Goal: Information Seeking & Learning: Learn about a topic

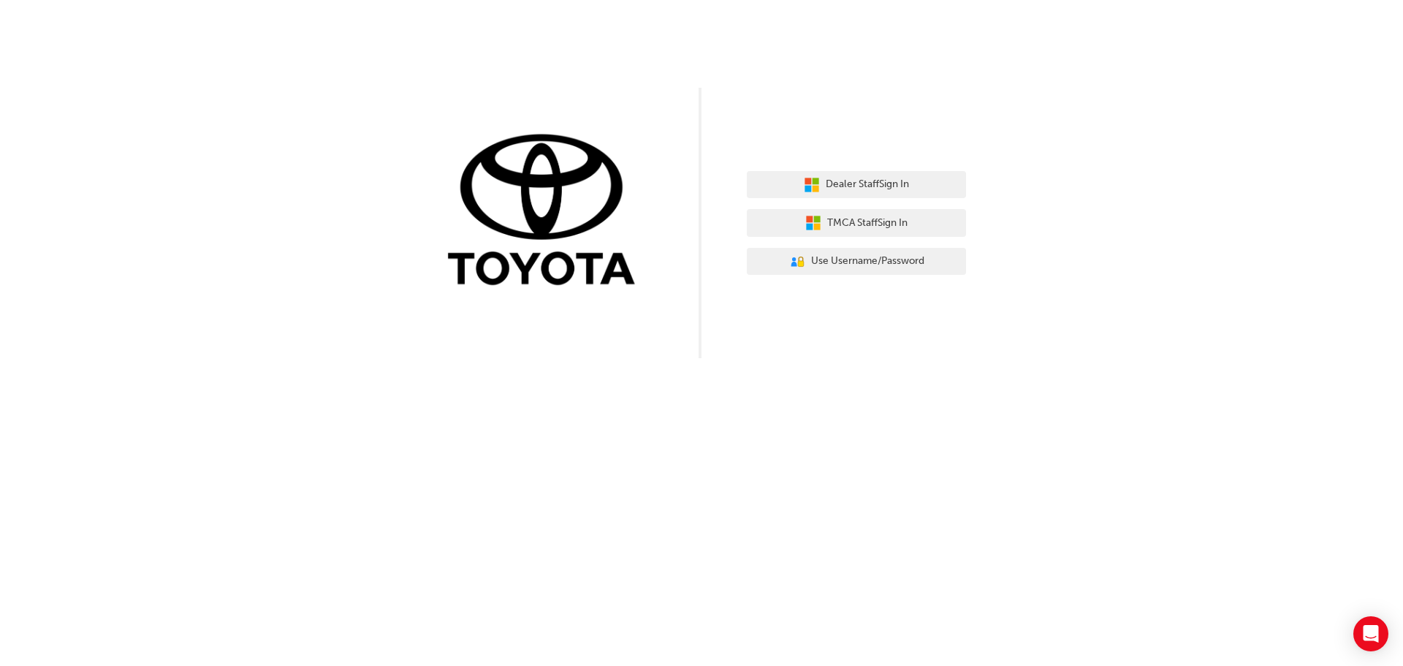
click at [857, 170] on div "Dealer Staff Sign In TMCA Staff Sign In User Authentication Icon - Blue Person,…" at bounding box center [856, 223] width 219 height 126
click at [858, 176] on button "Dealer Staff Sign In" at bounding box center [856, 185] width 219 height 28
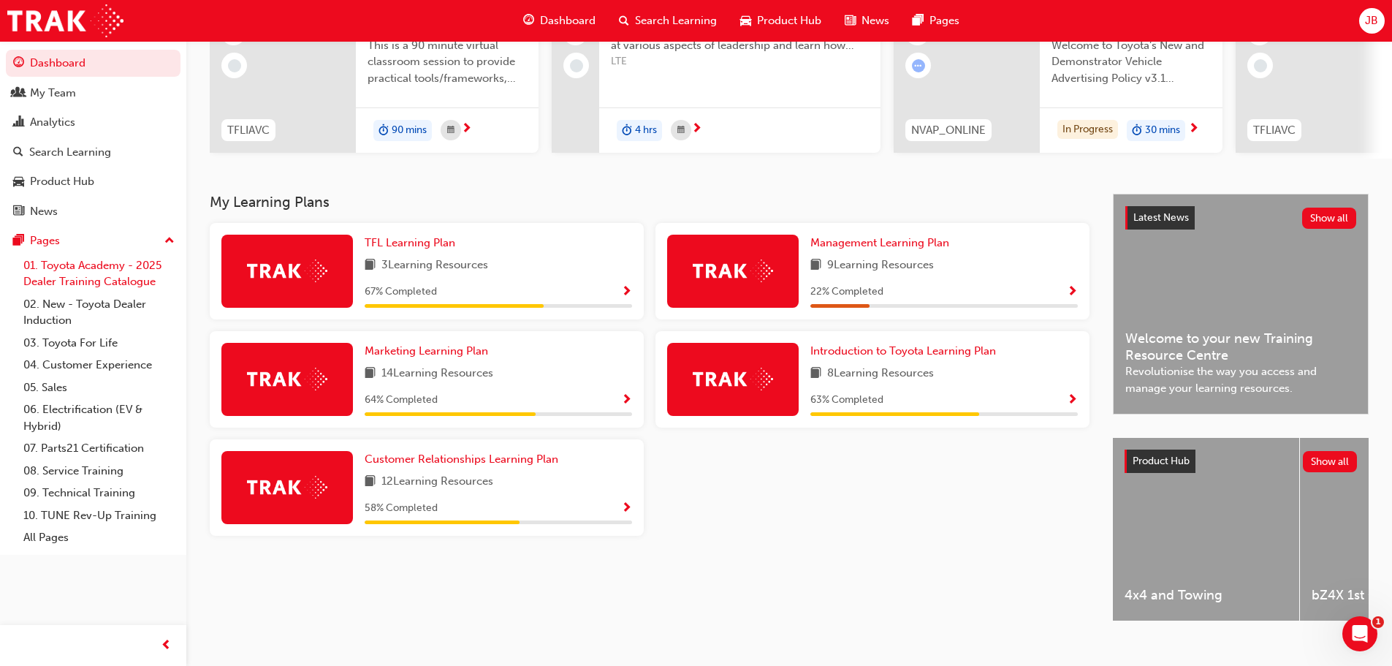
scroll to position [208, 0]
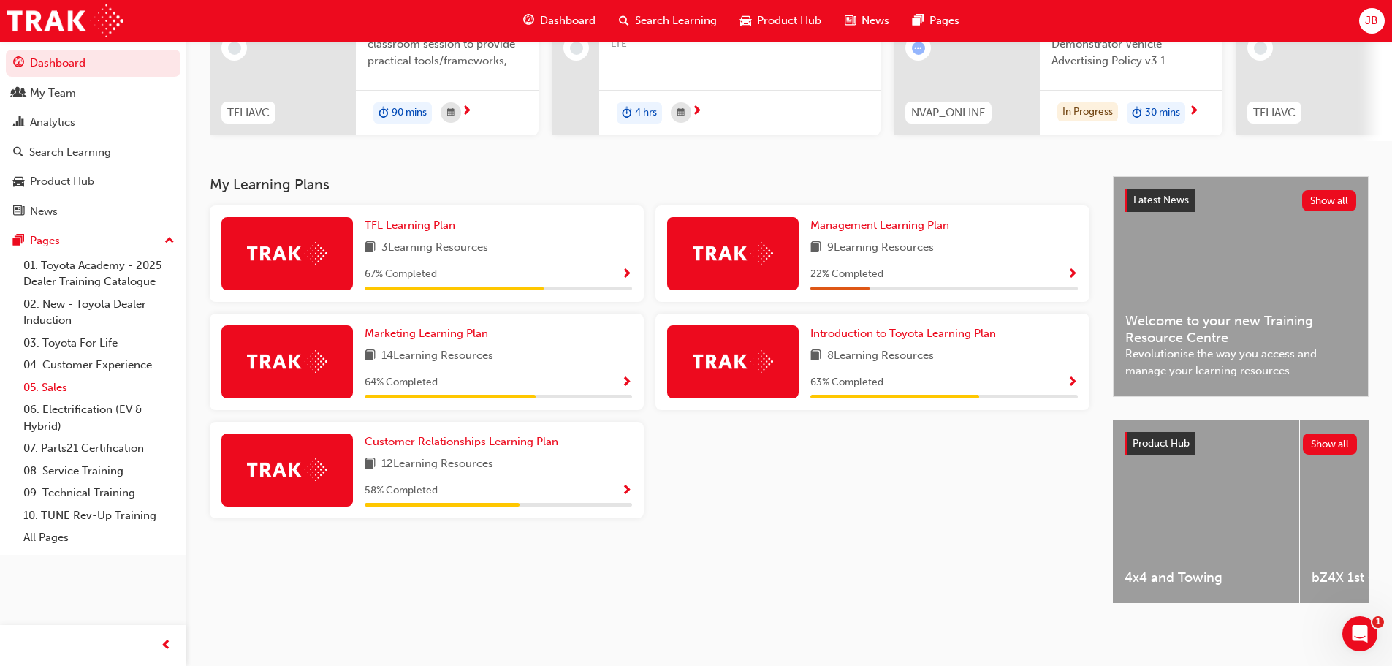
click at [54, 392] on link "05. Sales" at bounding box center [99, 387] width 163 height 23
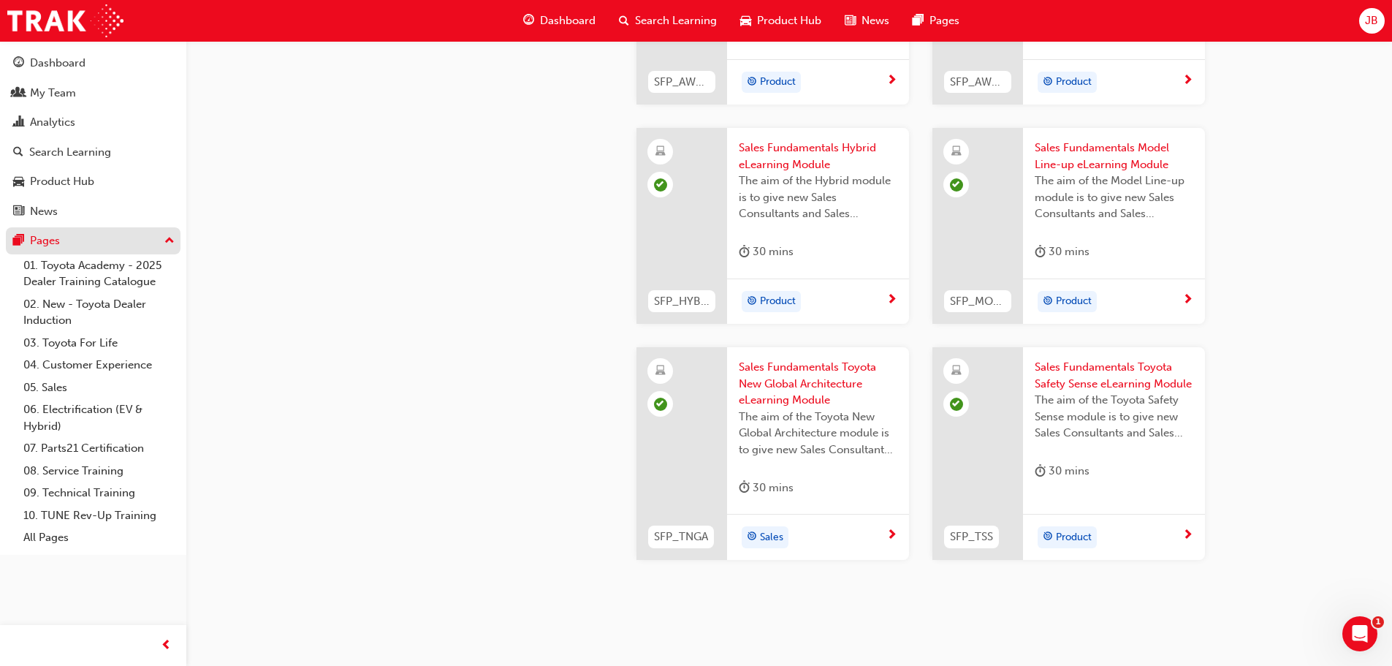
scroll to position [547, 0]
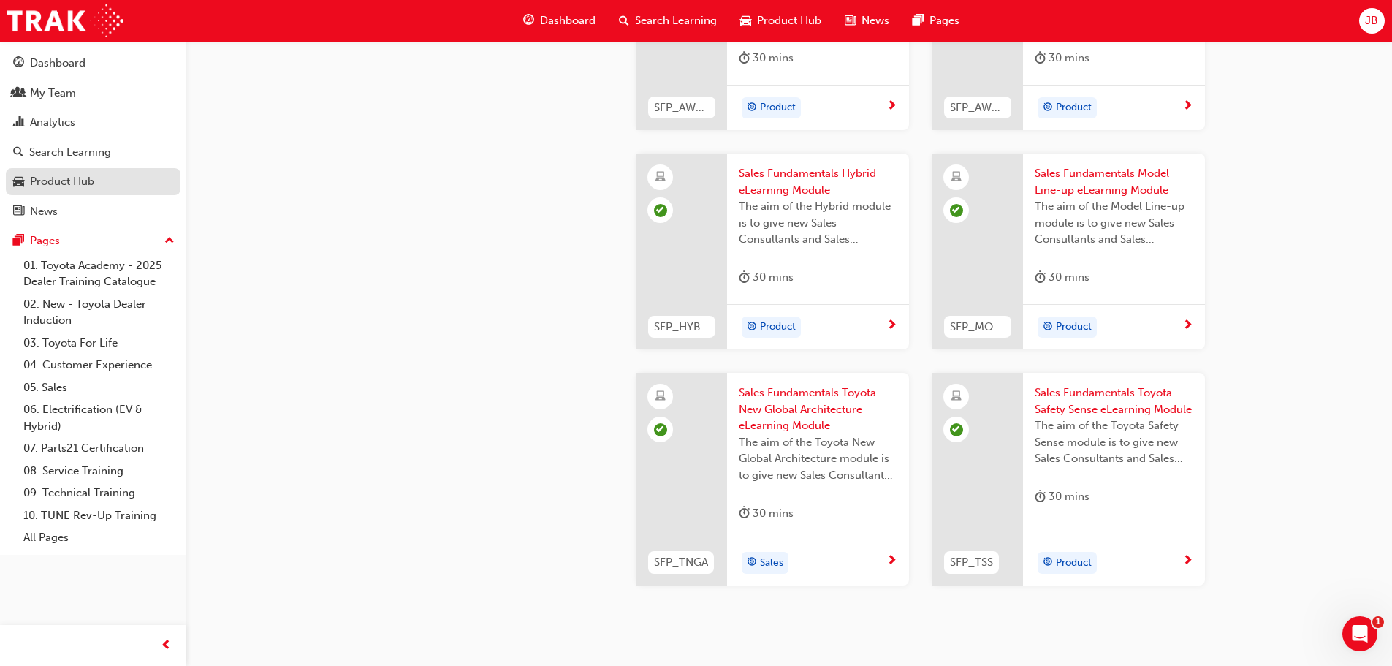
click at [94, 188] on div "Product Hub" at bounding box center [62, 181] width 64 height 17
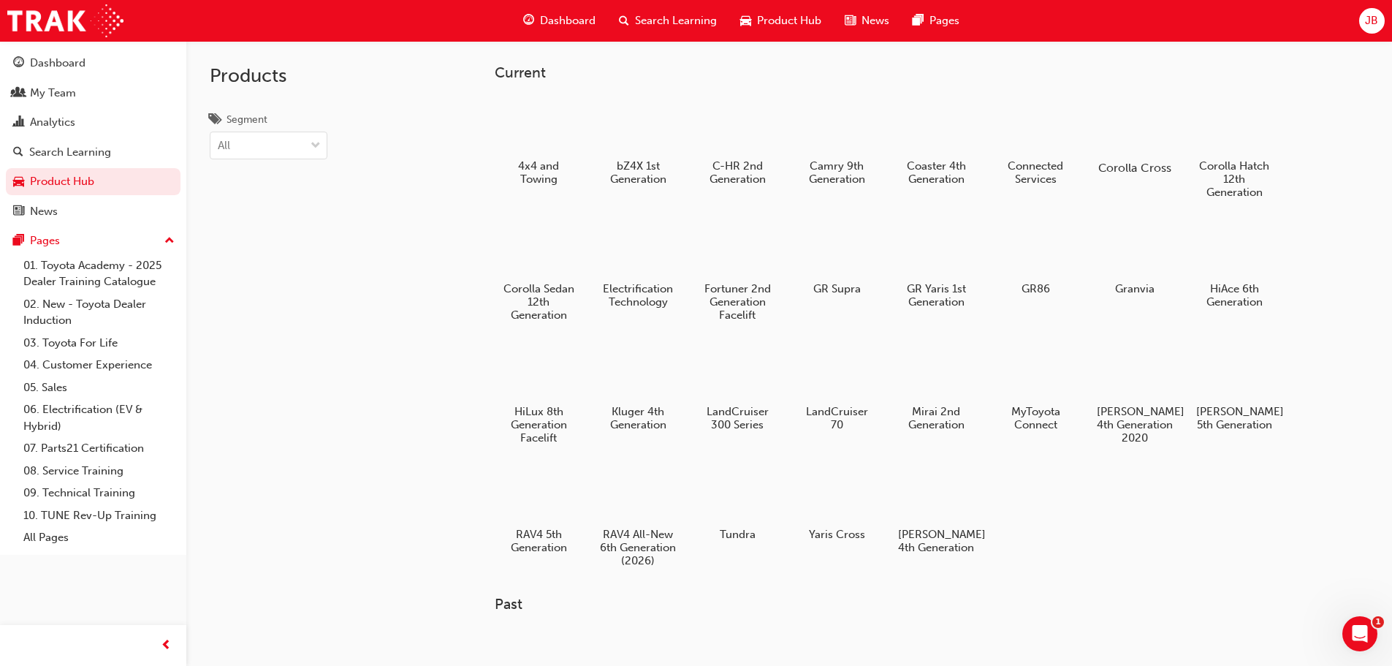
click at [1116, 130] on div at bounding box center [1134, 125] width 81 height 58
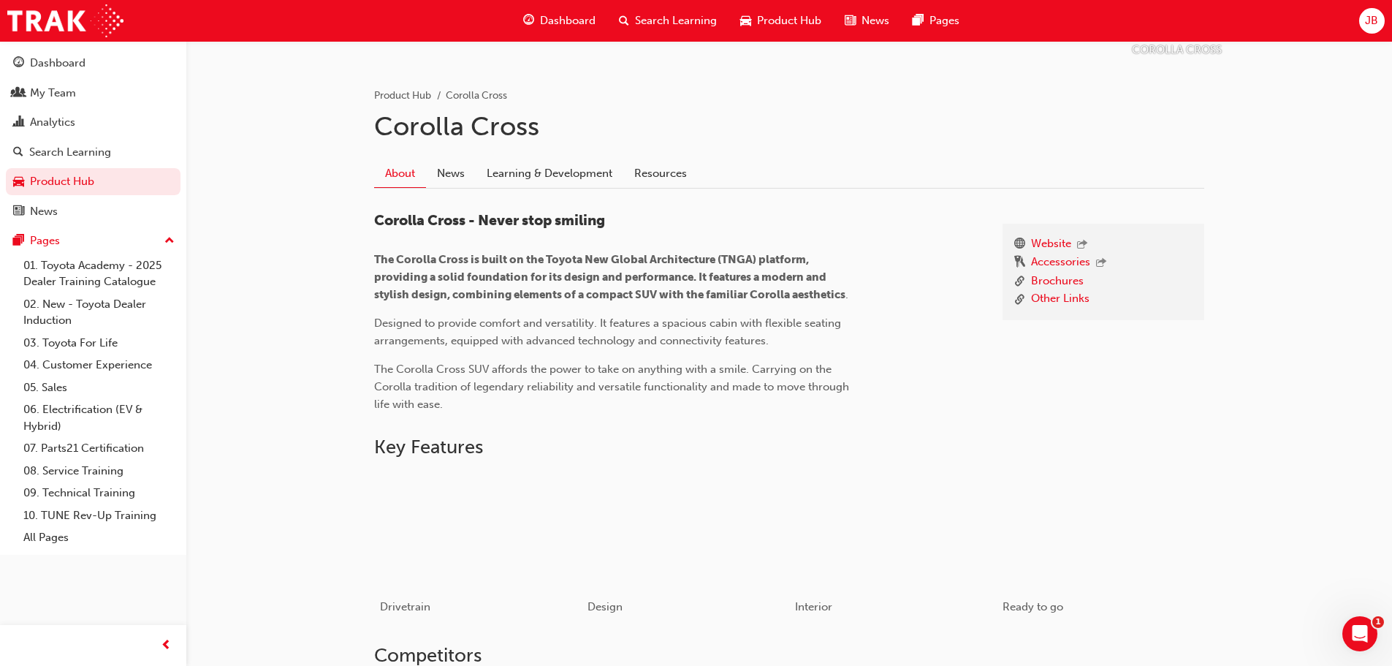
scroll to position [292, 0]
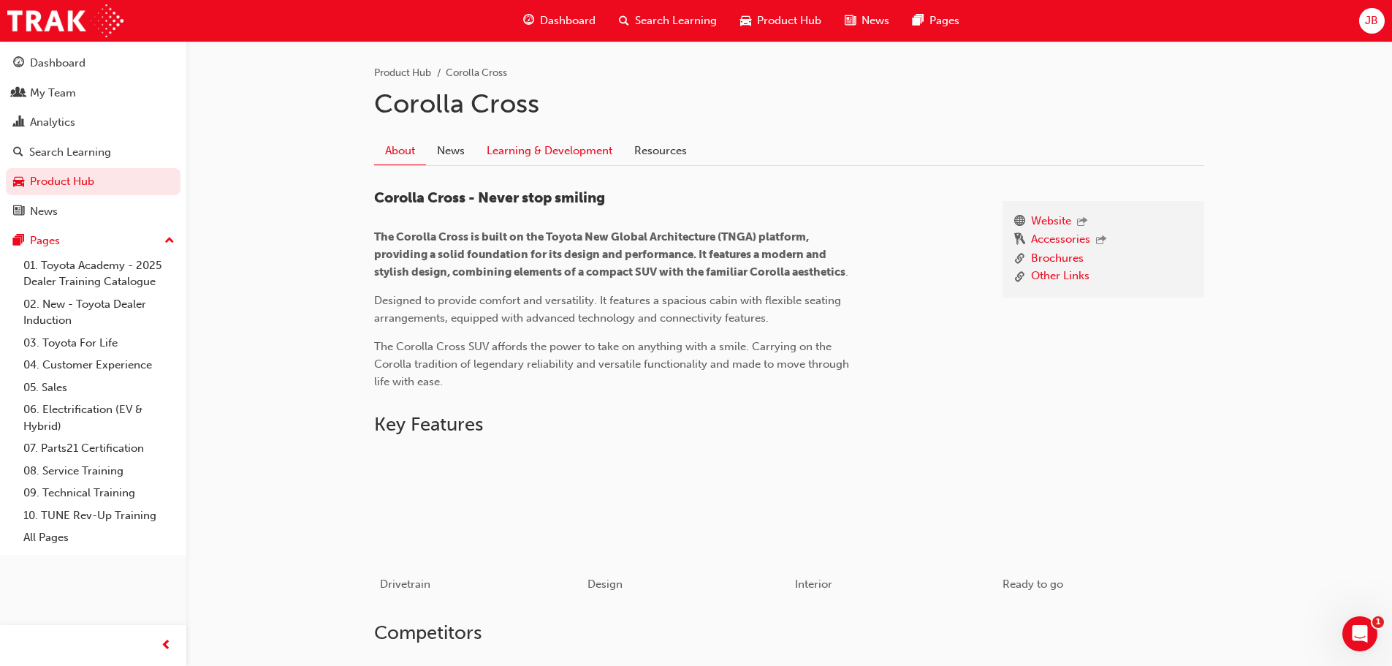
click at [528, 148] on link "Learning & Development" at bounding box center [550, 151] width 148 height 28
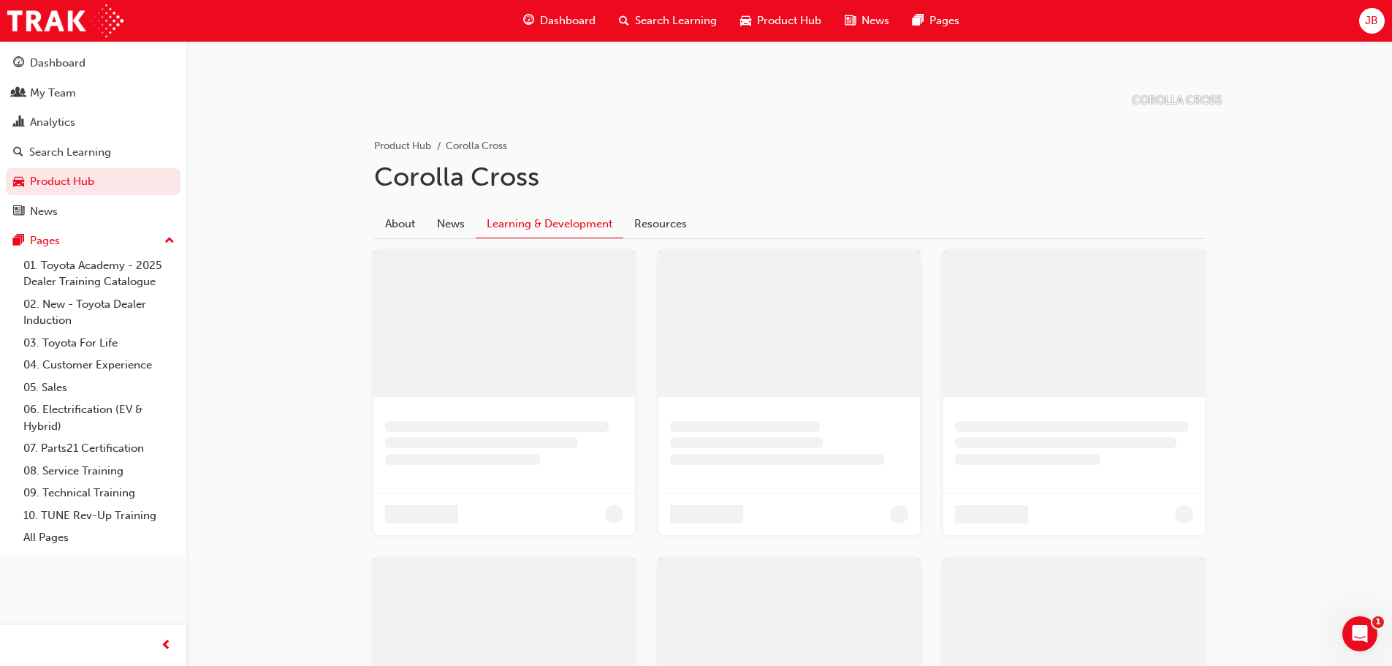
scroll to position [90, 0]
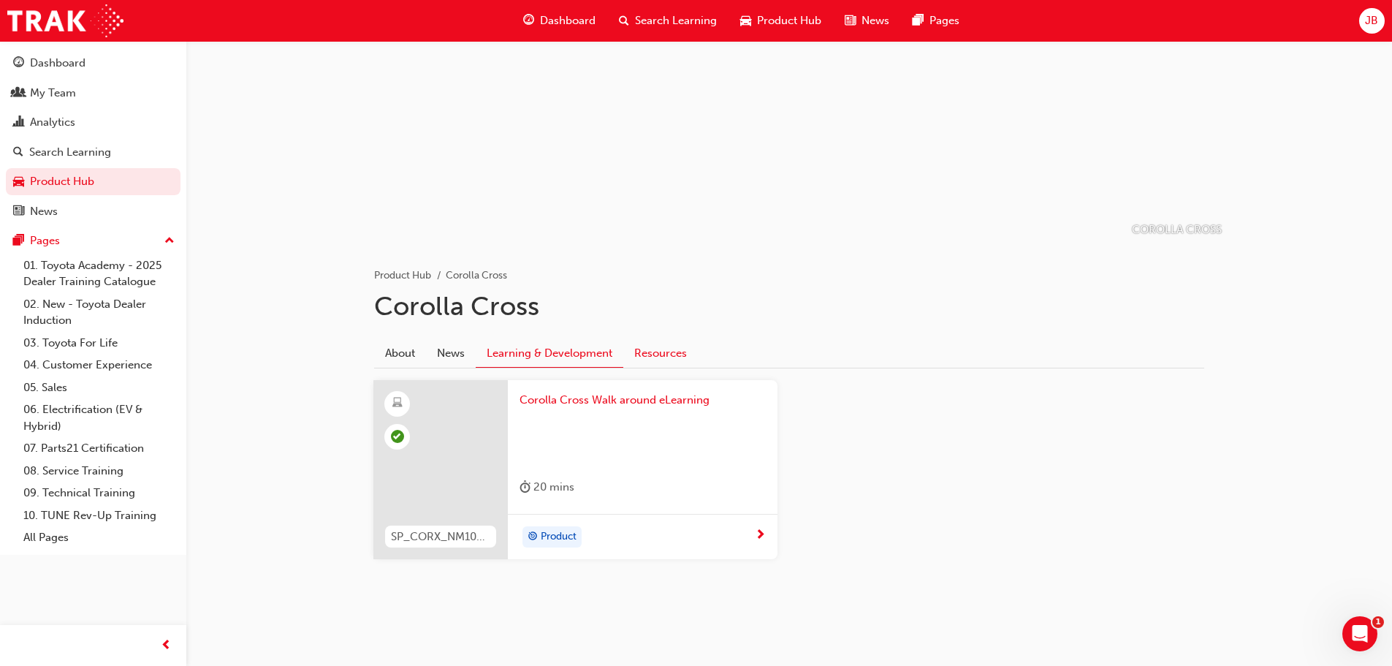
click at [670, 351] on link "Resources" at bounding box center [660, 353] width 75 height 28
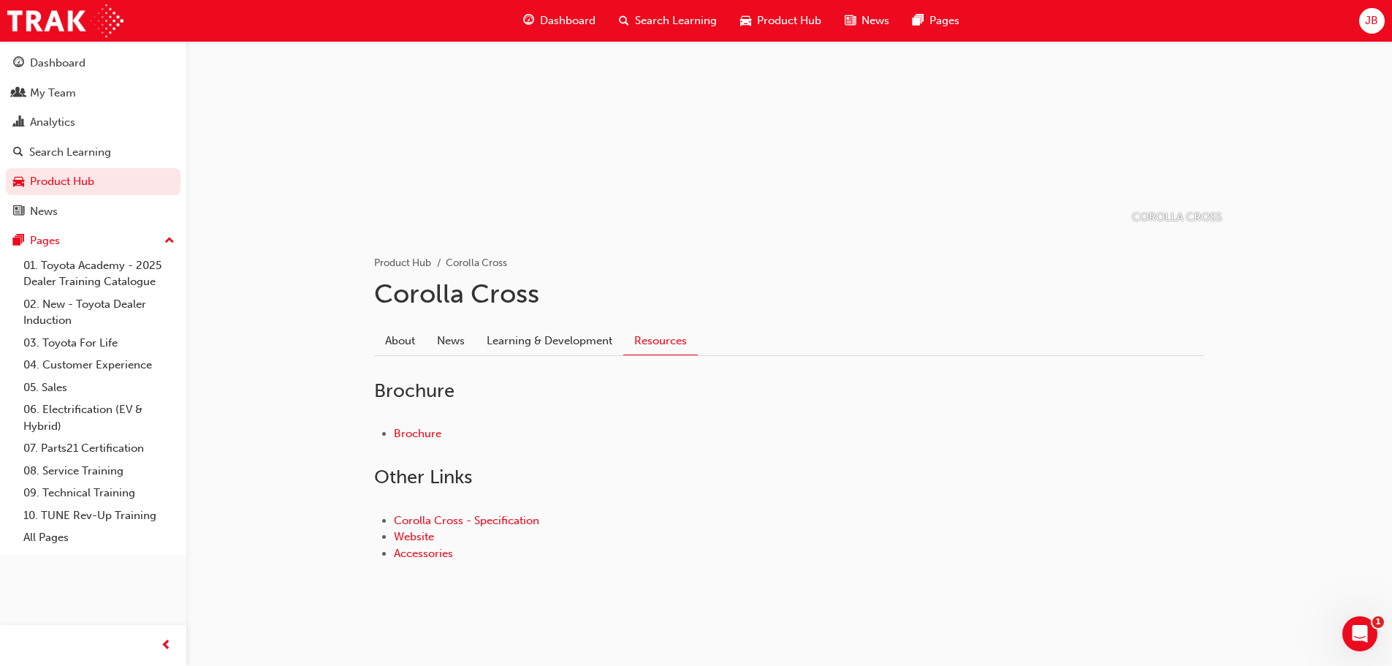
scroll to position [104, 0]
click at [421, 343] on link "About" at bounding box center [400, 338] width 52 height 28
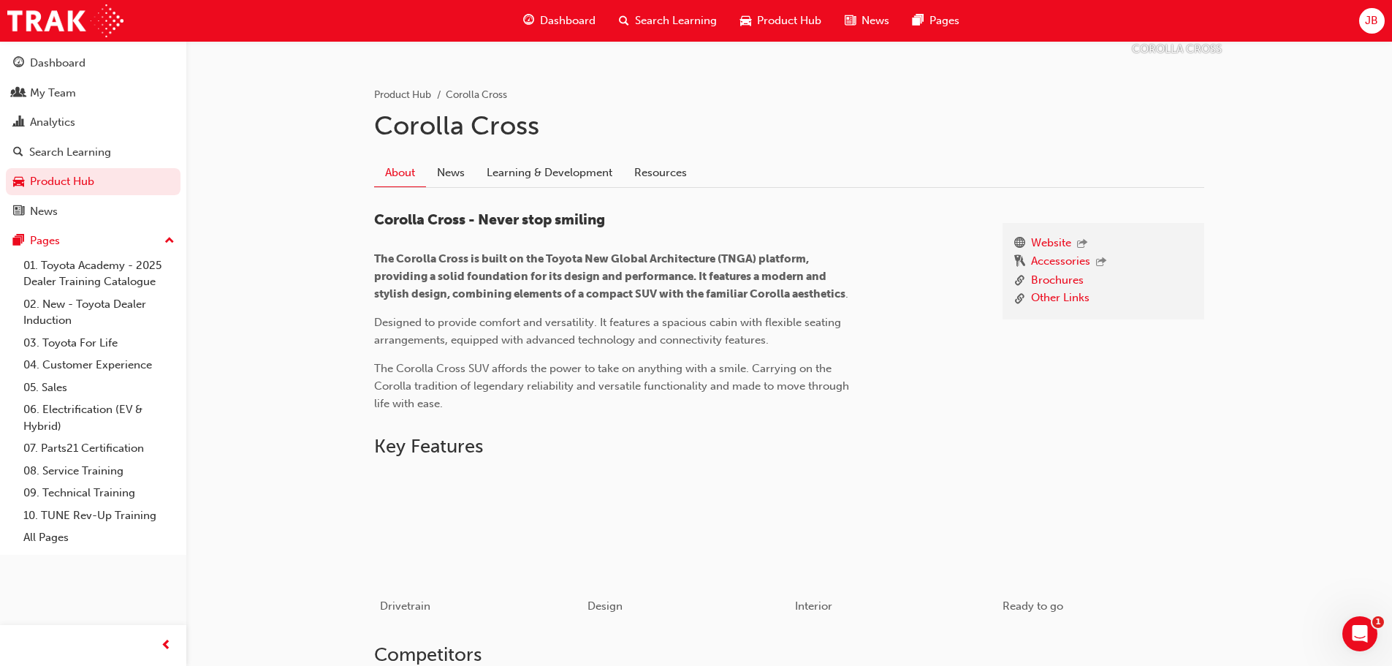
scroll to position [140, 0]
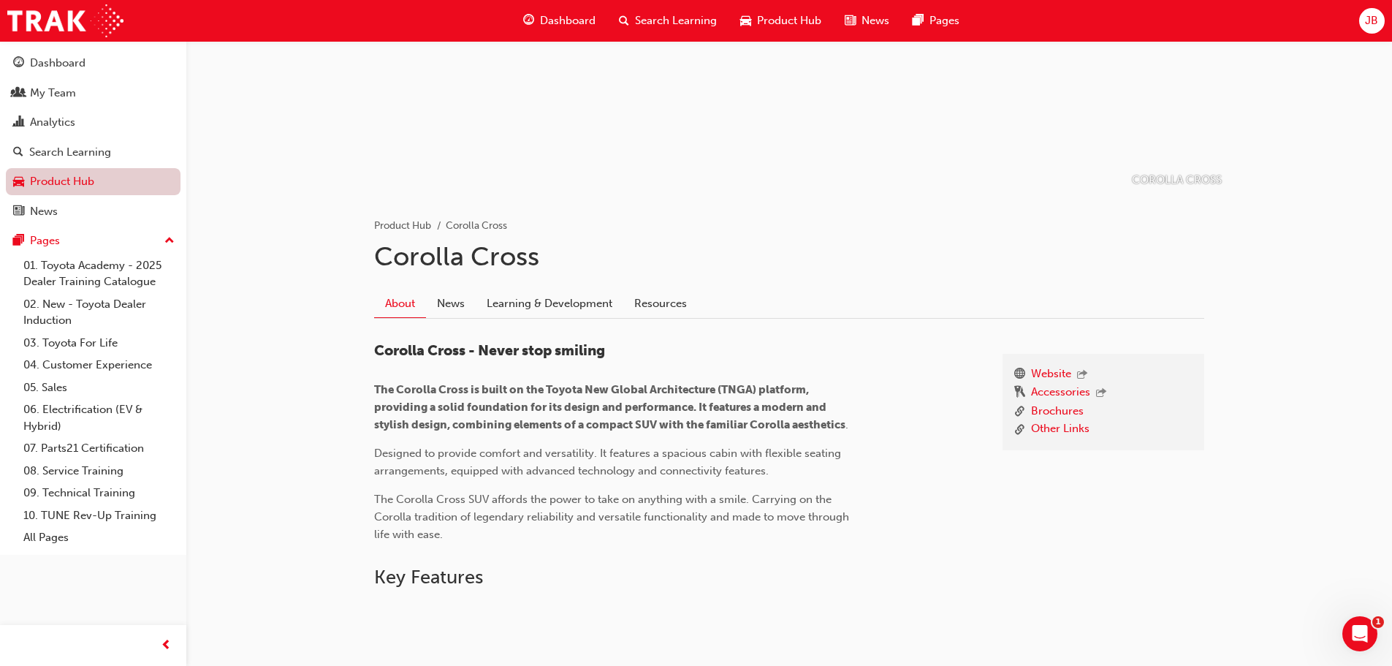
click at [150, 189] on link "Product Hub" at bounding box center [93, 181] width 175 height 27
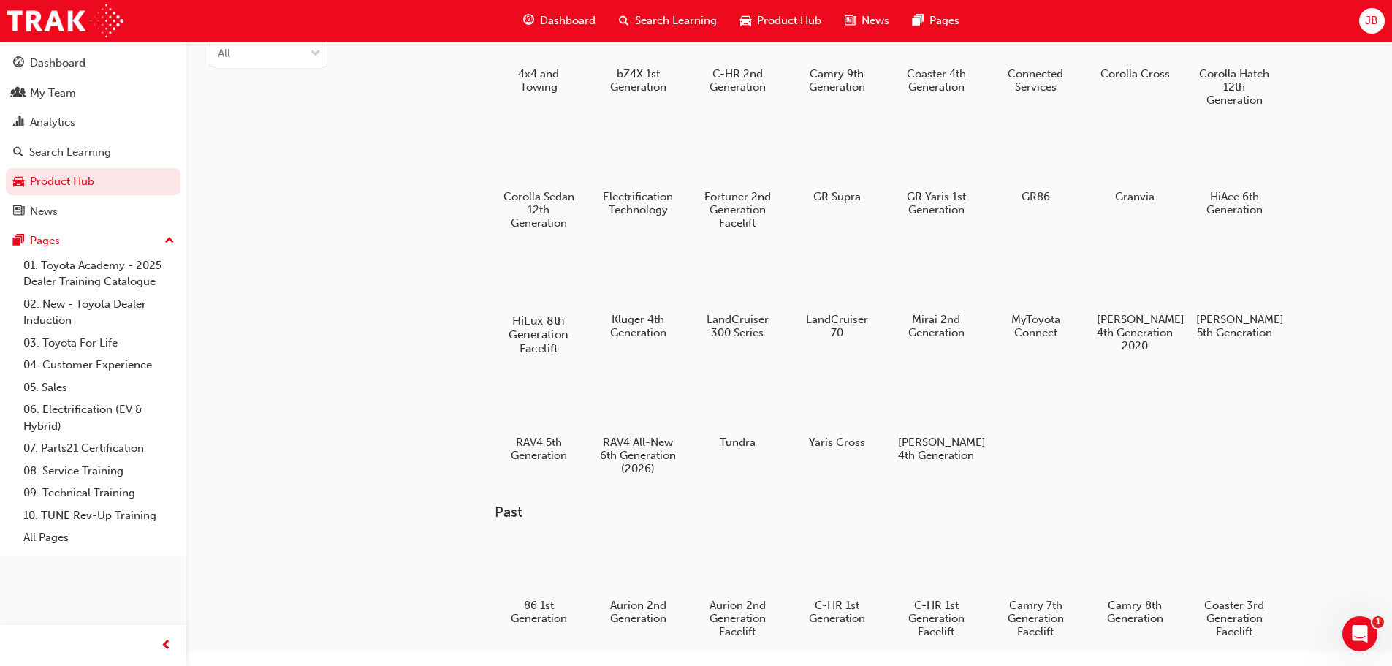
scroll to position [66, 0]
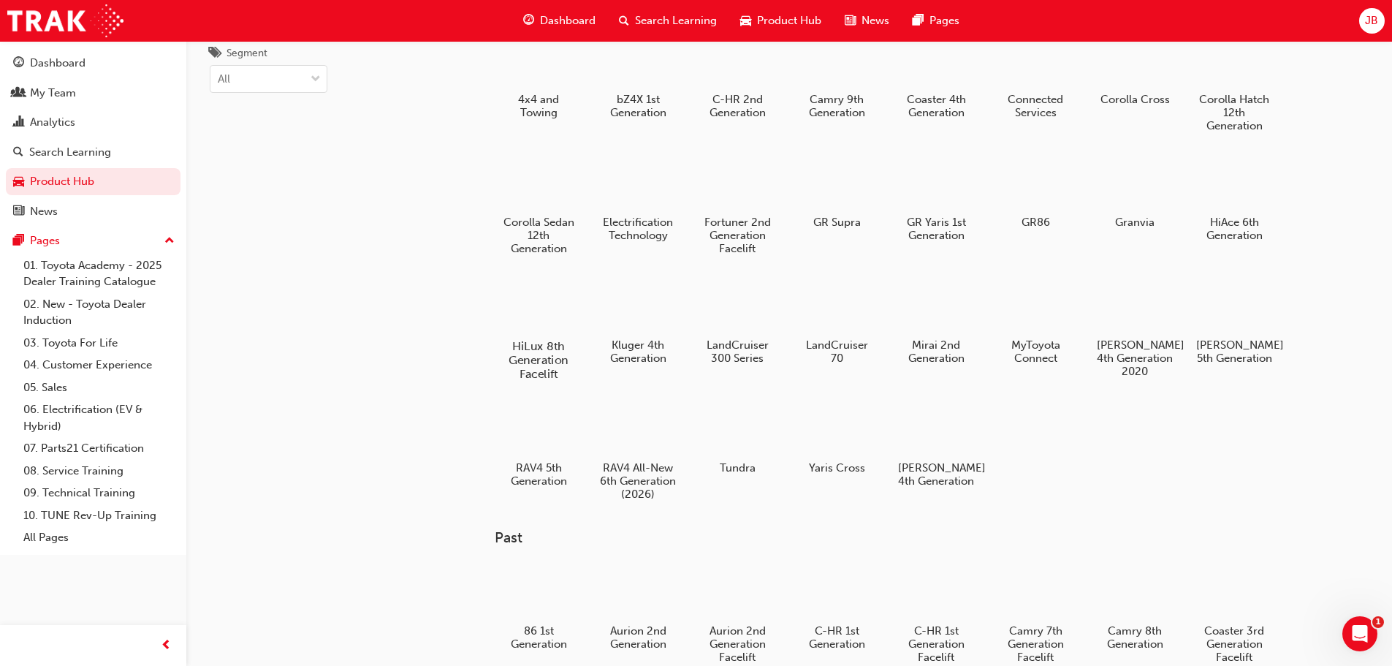
click at [562, 328] on div at bounding box center [538, 304] width 81 height 58
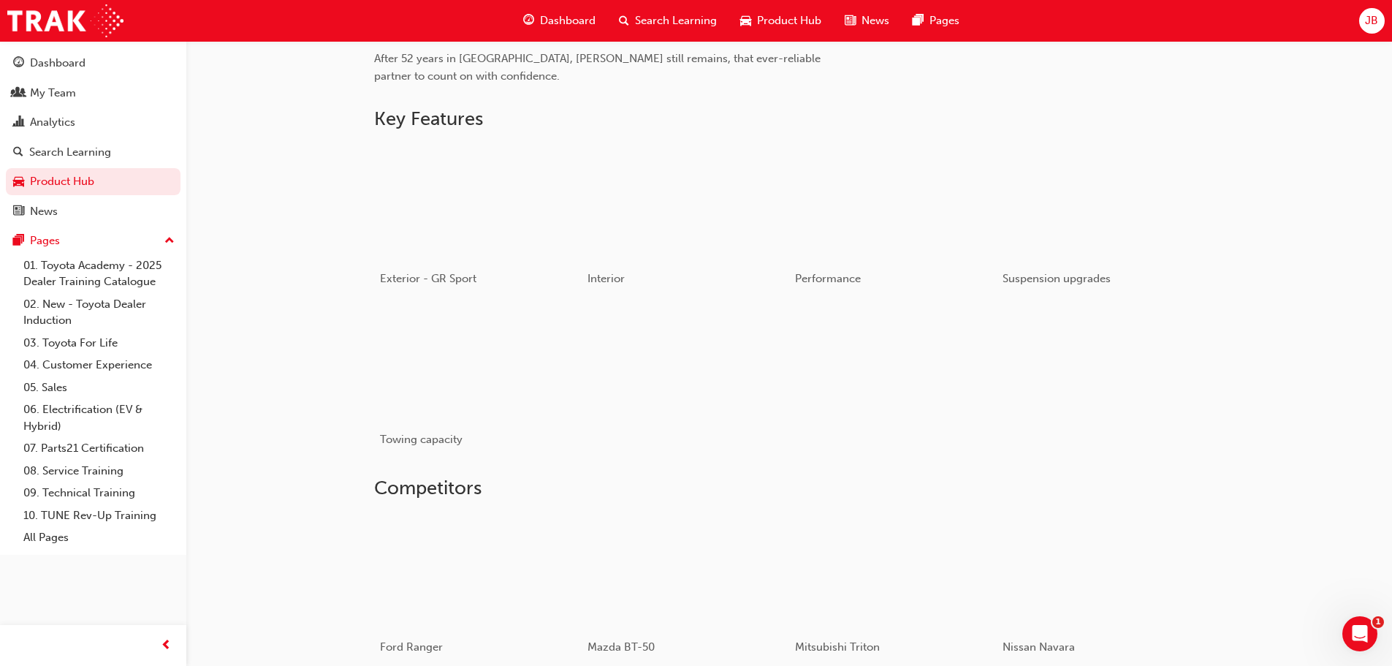
scroll to position [650, 0]
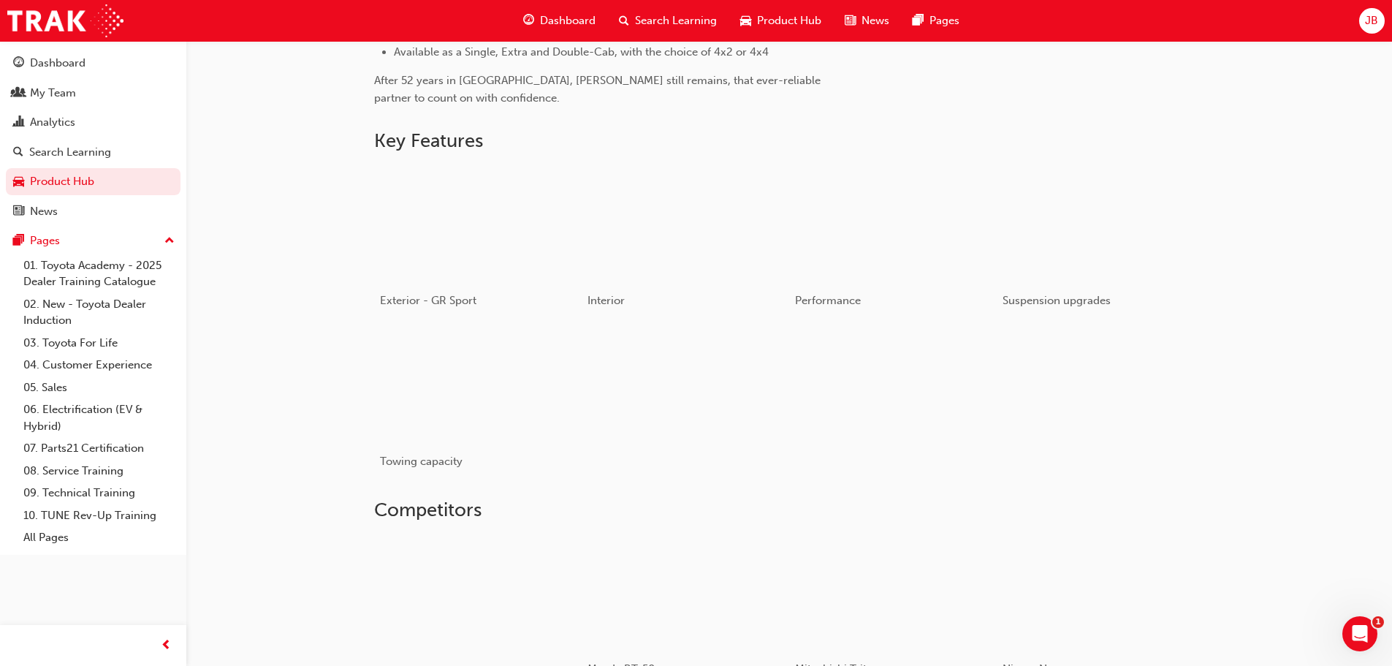
click at [529, 549] on div at bounding box center [460, 593] width 174 height 116
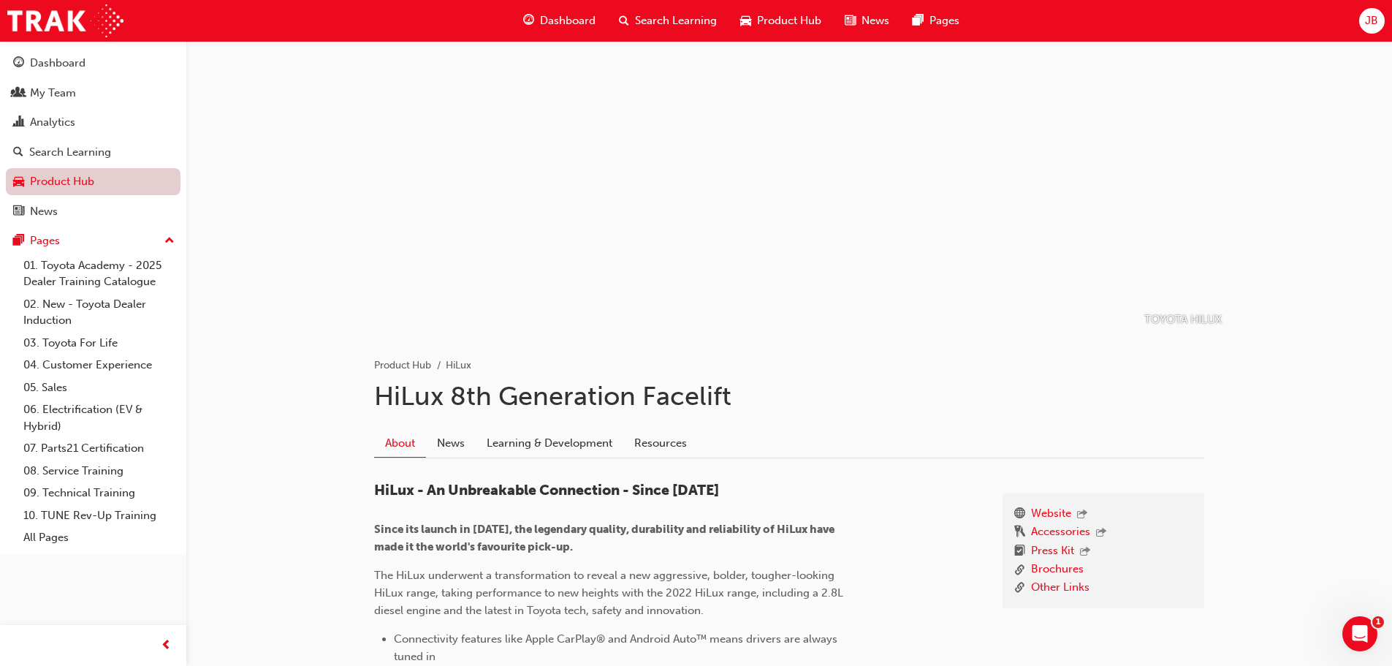
click at [102, 183] on link "Product Hub" at bounding box center [93, 181] width 175 height 27
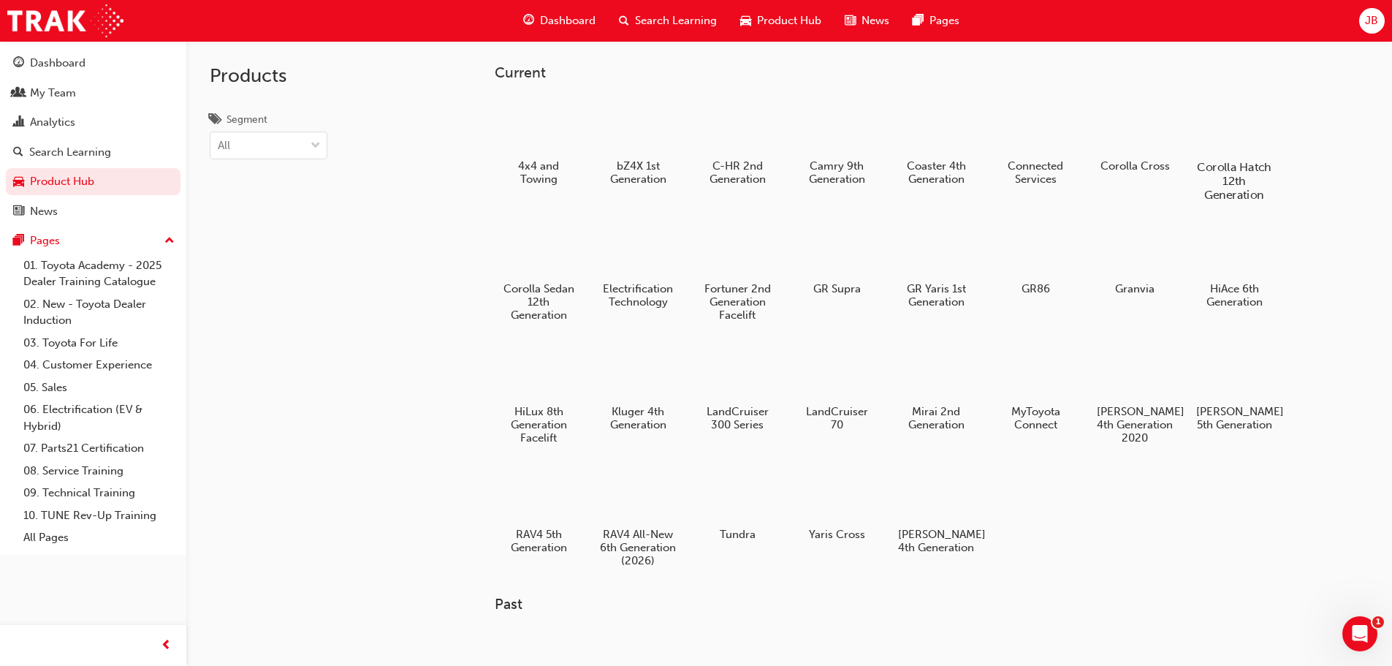
click at [1223, 142] on div at bounding box center [1233, 125] width 81 height 58
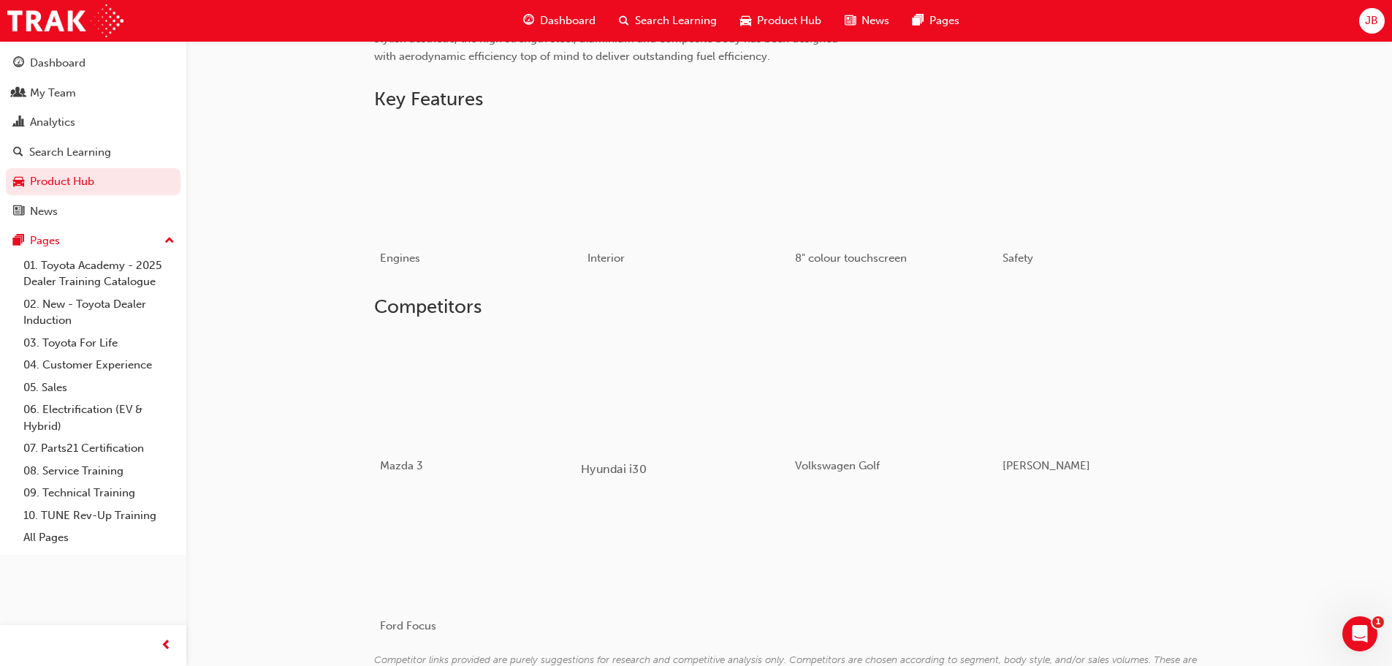
scroll to position [960, 0]
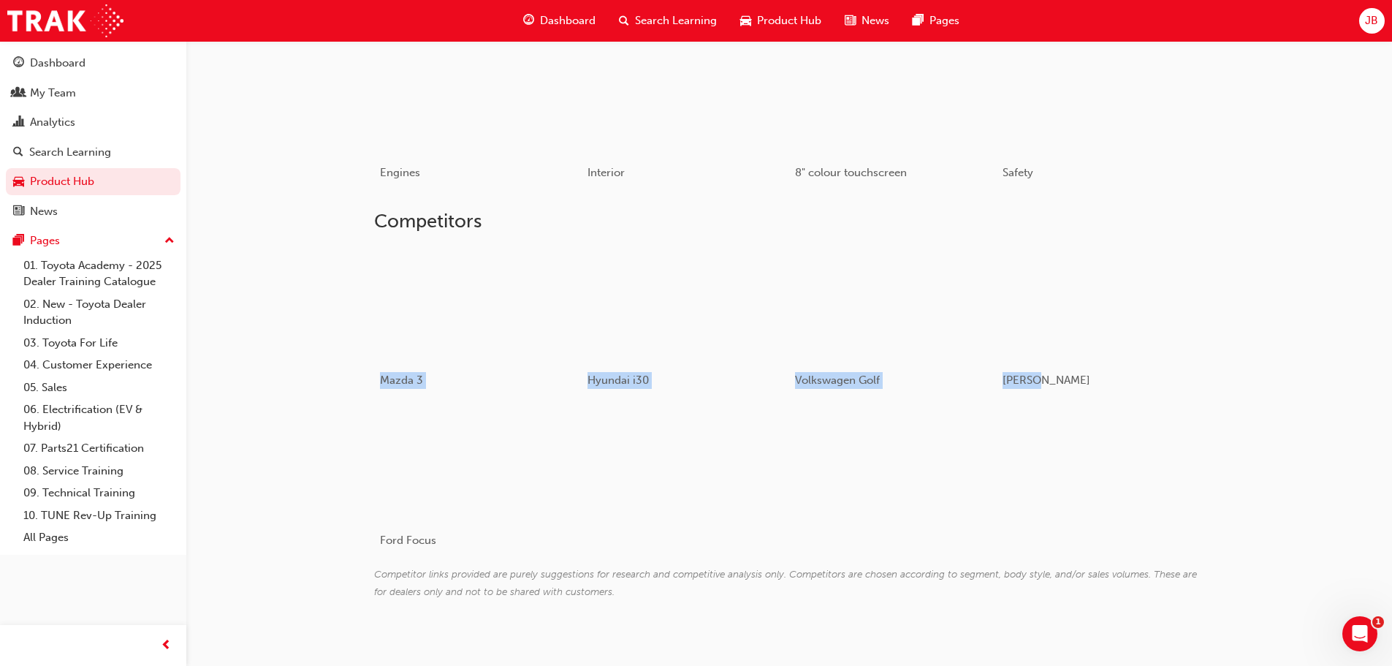
drag, startPoint x: 964, startPoint y: 486, endPoint x: 341, endPoint y: 335, distance: 641.2
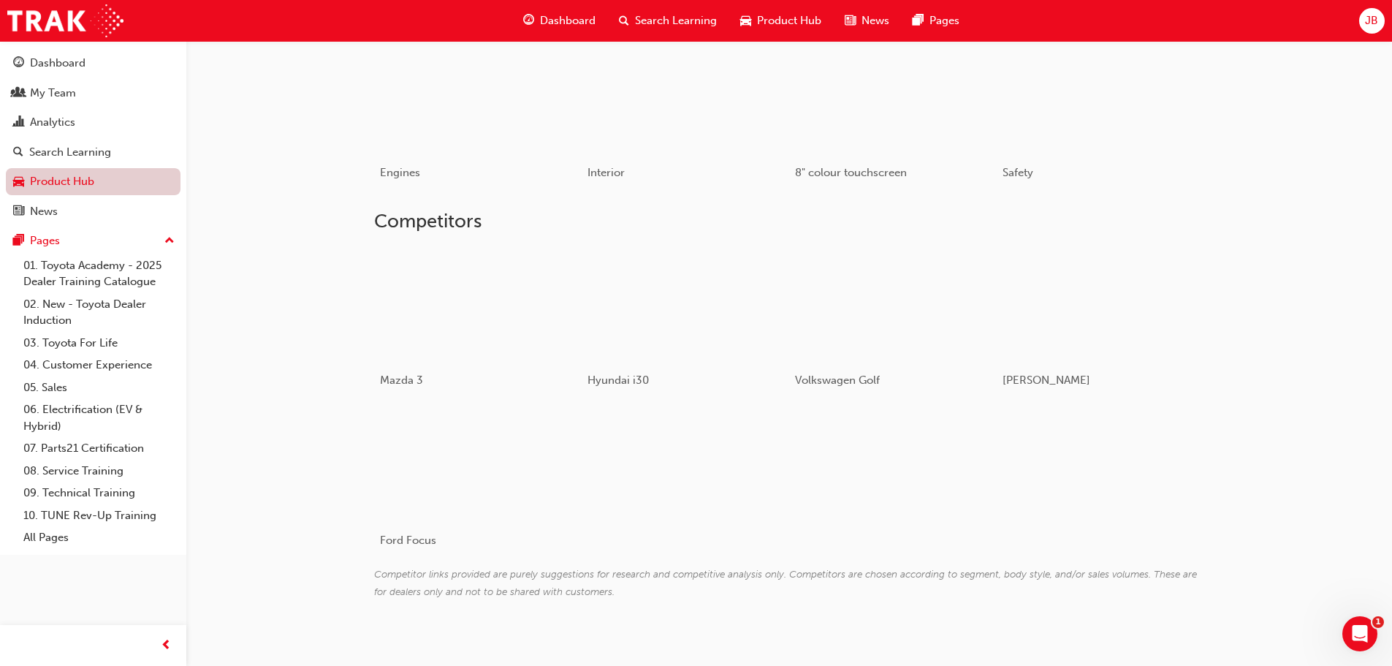
click at [121, 182] on link "Product Hub" at bounding box center [93, 181] width 175 height 27
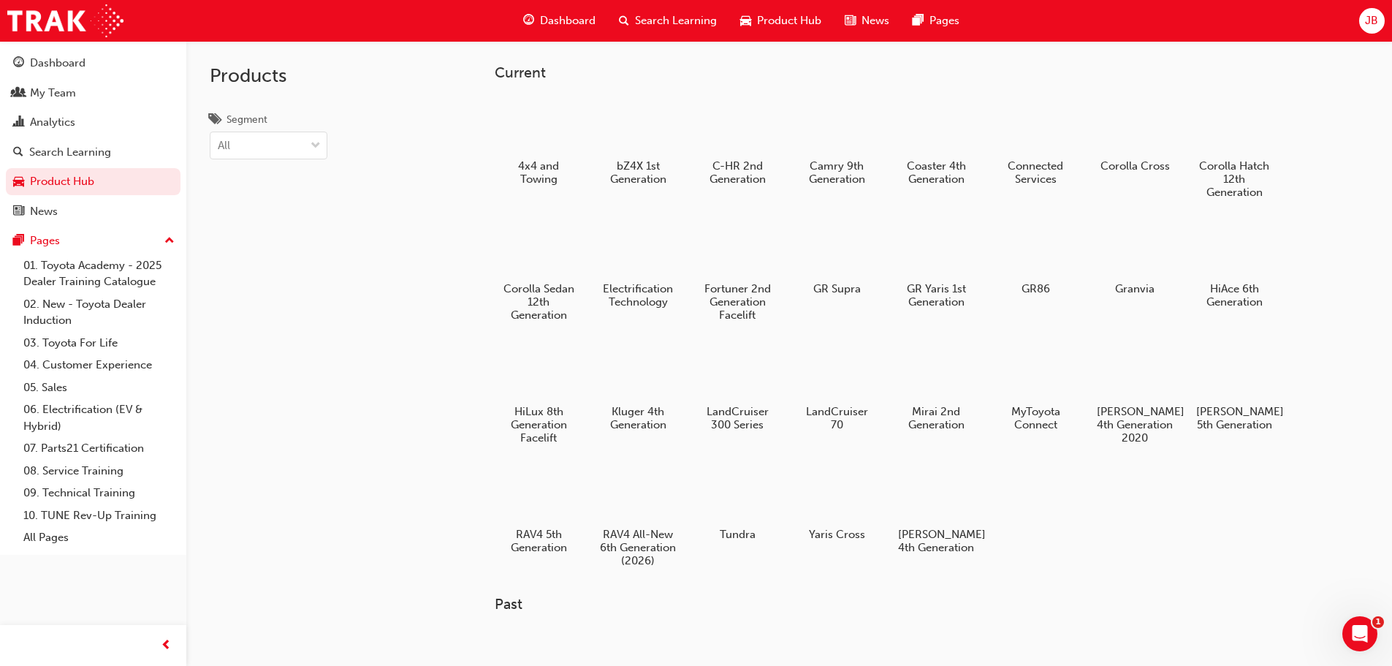
click at [419, 291] on div "Products Segment All" at bounding box center [306, 374] width 241 height 666
click at [1147, 518] on div "4x4 and Towing bZ4X 1st Generation C-HR 2nd Generation Camry 9th Generation Coa…" at bounding box center [910, 338] width 830 height 491
